Goal: Find specific page/section

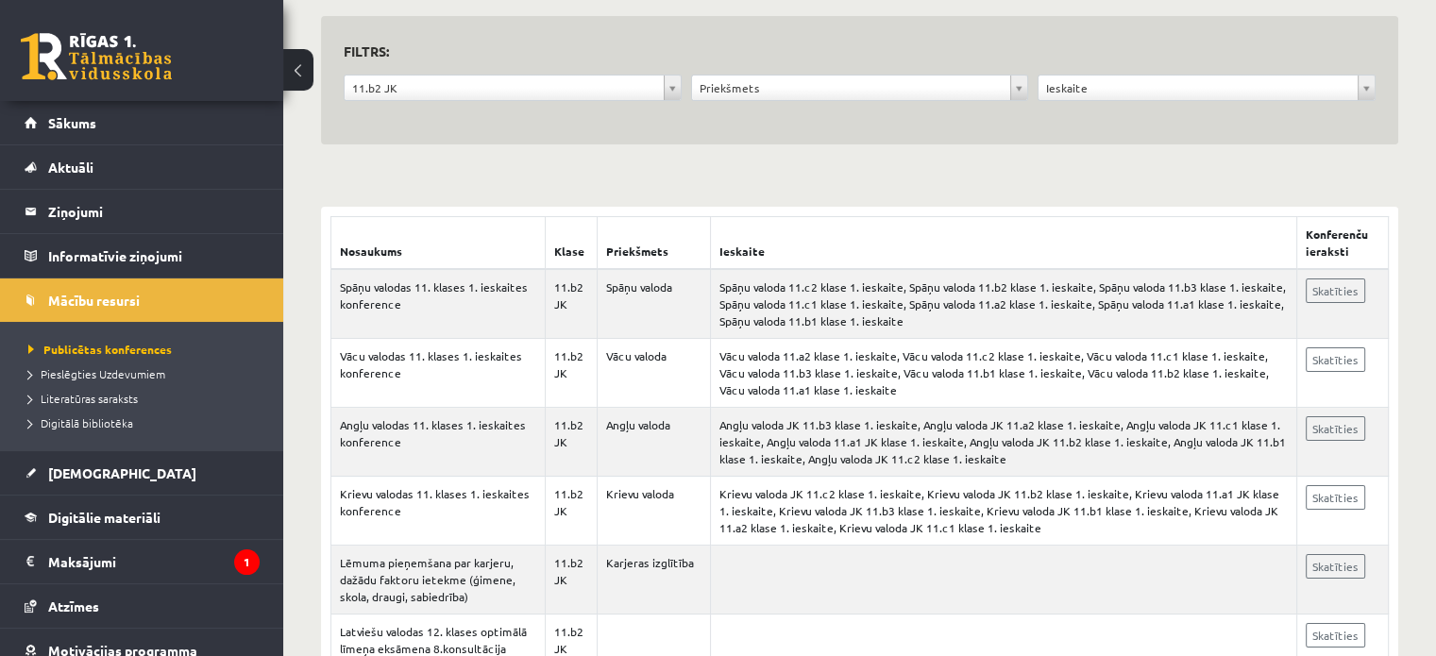
scroll to position [166, 0]
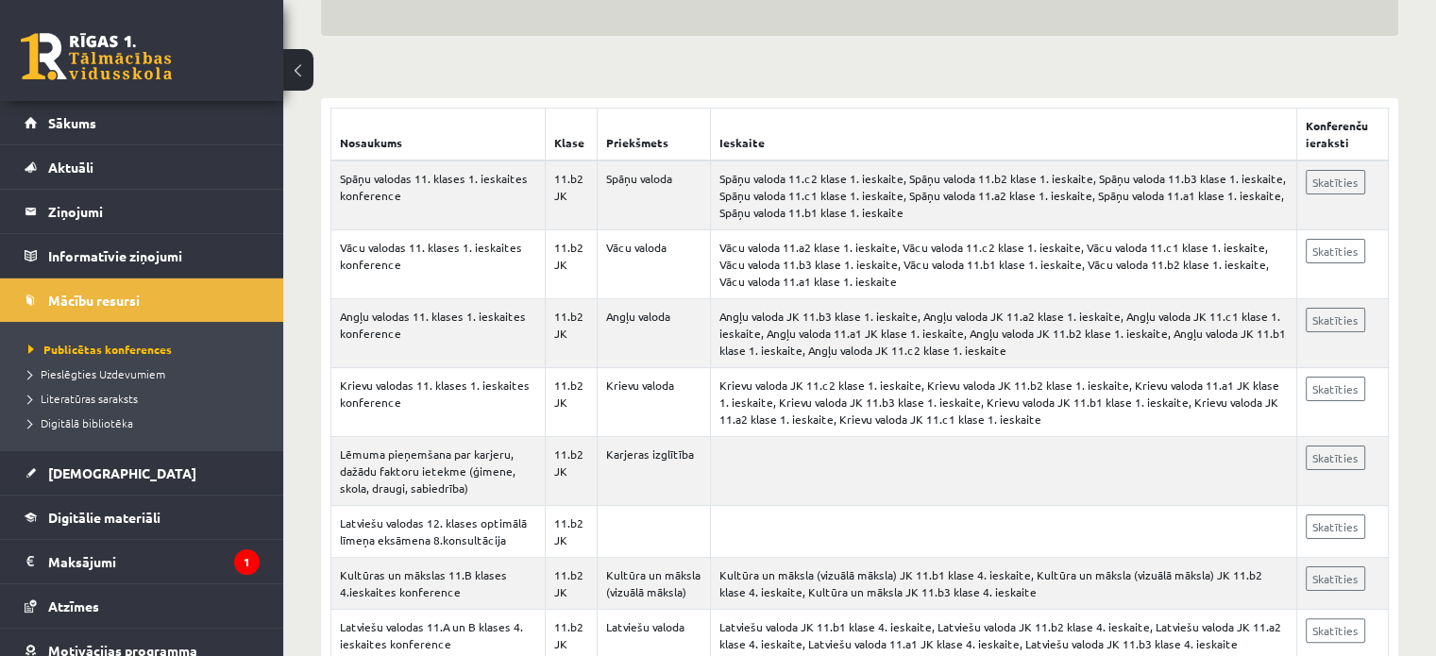
scroll to position [292, 0]
